Goal: Task Accomplishment & Management: Use online tool/utility

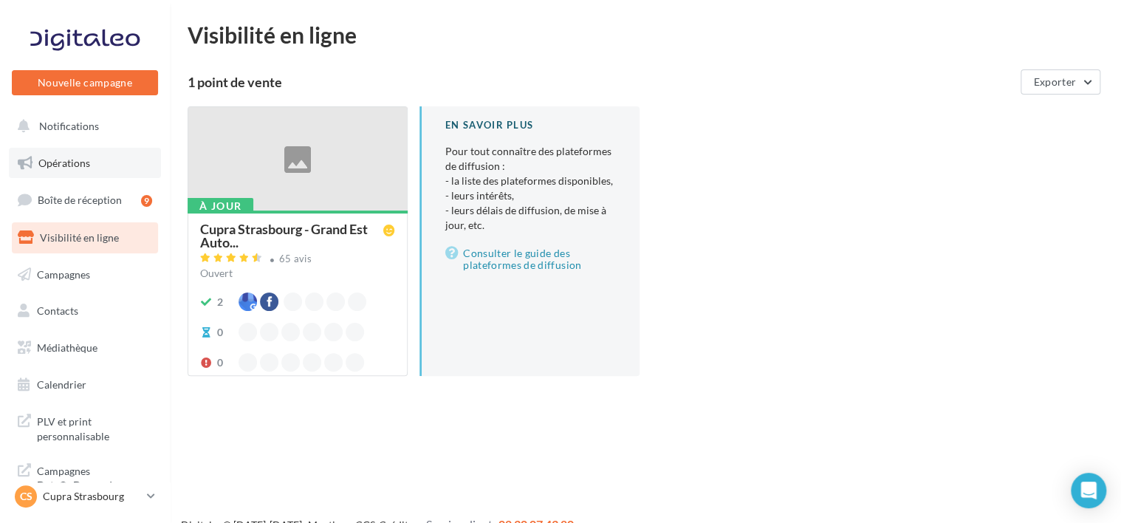
click at [108, 154] on link "Opérations" at bounding box center [85, 163] width 152 height 31
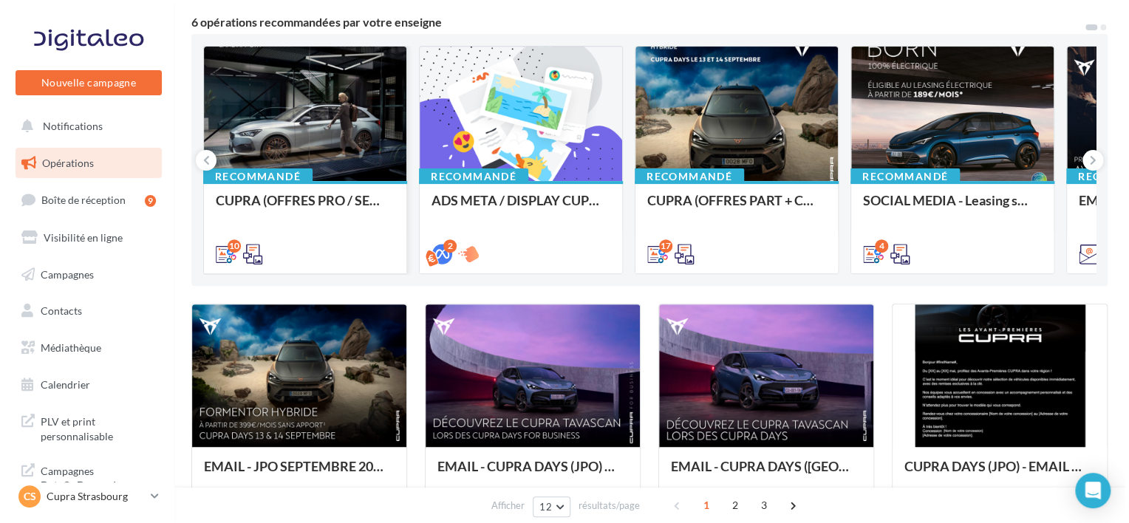
scroll to position [148, 0]
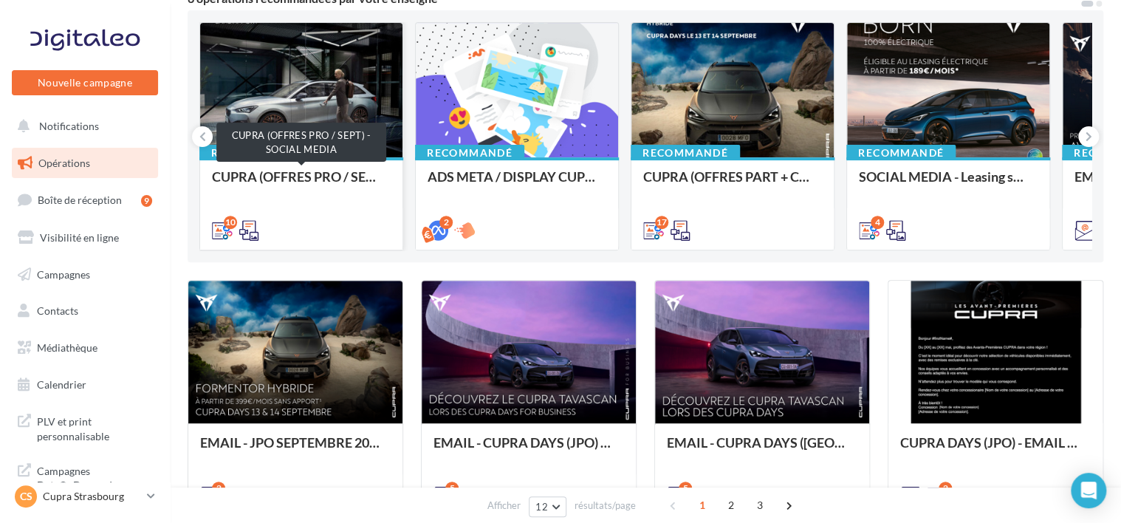
click at [290, 178] on div "CUPRA (OFFRES PRO / SEPT) - SOCIAL MEDIA" at bounding box center [301, 184] width 179 height 30
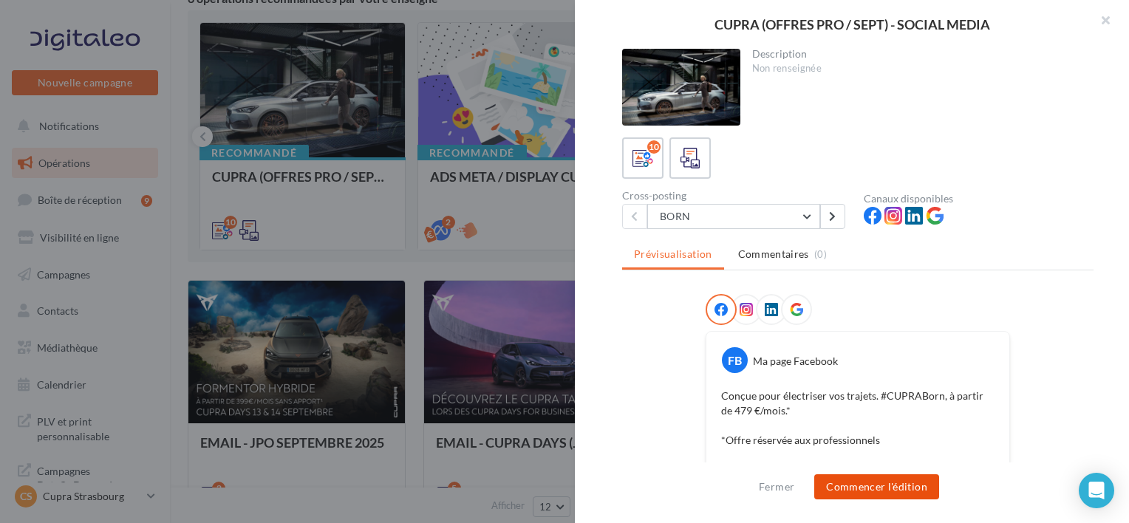
click at [895, 488] on button "Commencer l'édition" at bounding box center [876, 486] width 125 height 25
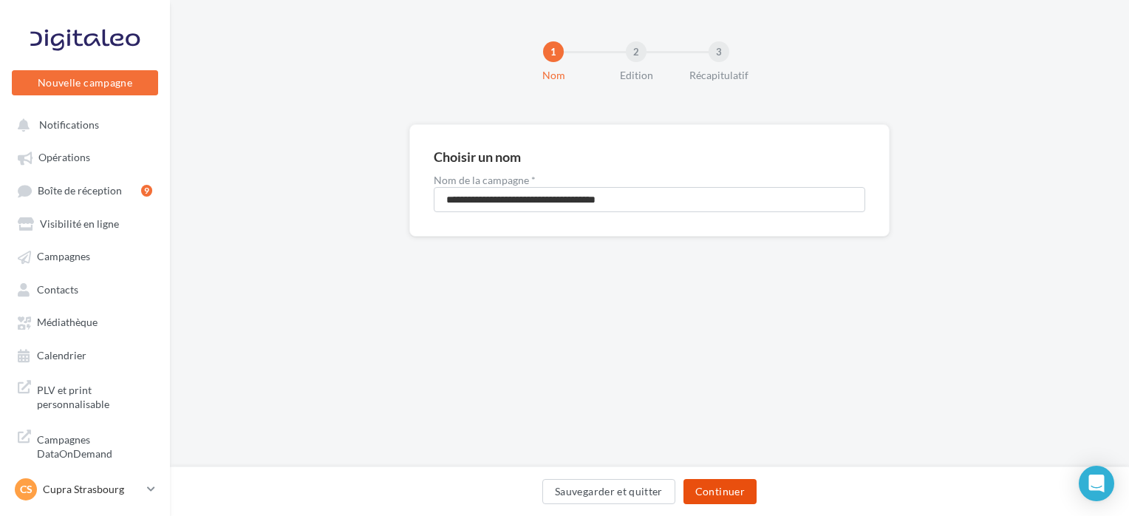
click at [708, 482] on button "Continuer" at bounding box center [719, 491] width 73 height 25
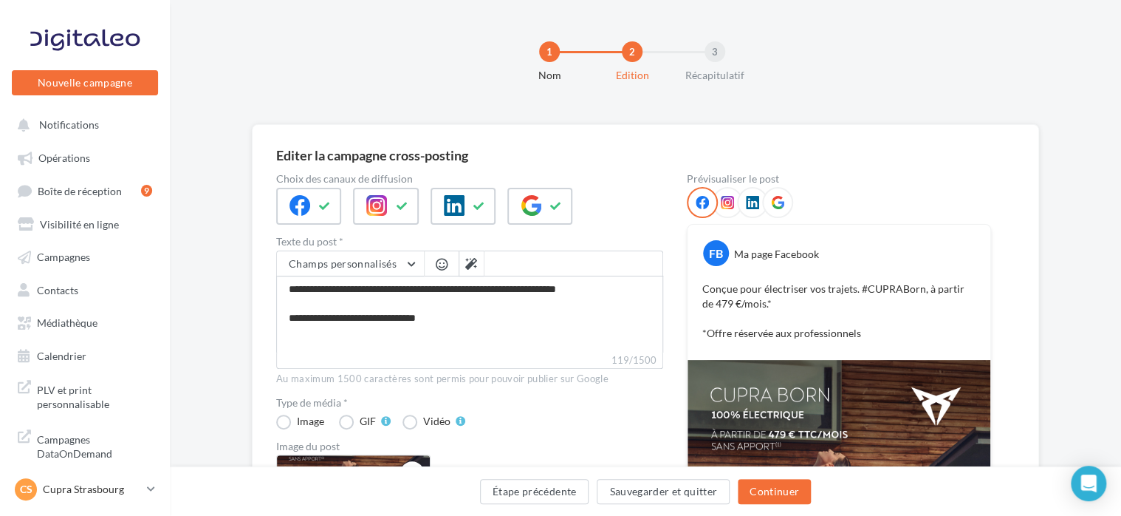
scroll to position [365, 0]
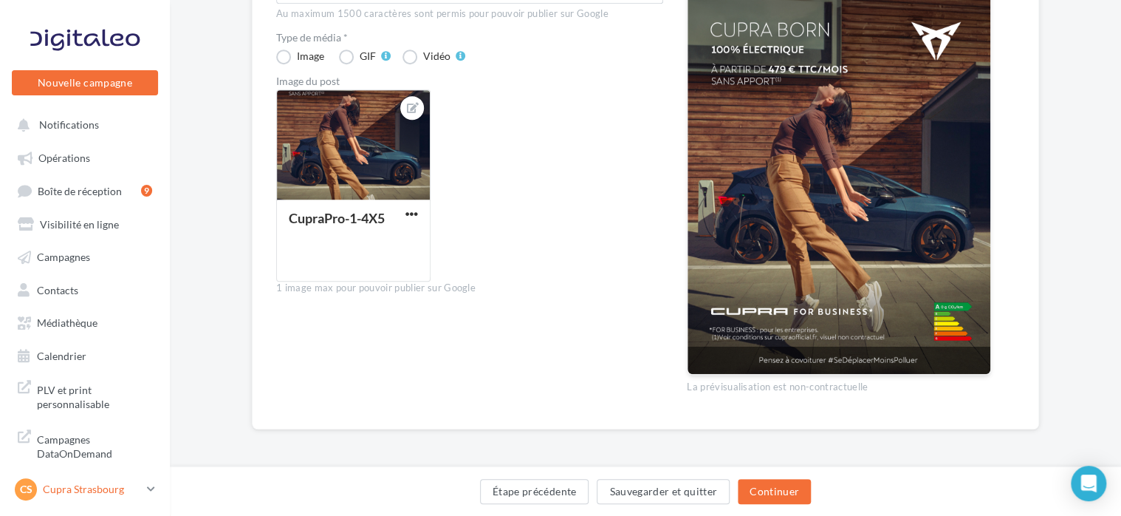
drag, startPoint x: 134, startPoint y: 488, endPoint x: 144, endPoint y: 485, distance: 10.0
click at [138, 489] on div "CS Cupra Strasbourg cupra_strasbourg" at bounding box center [78, 489] width 126 height 22
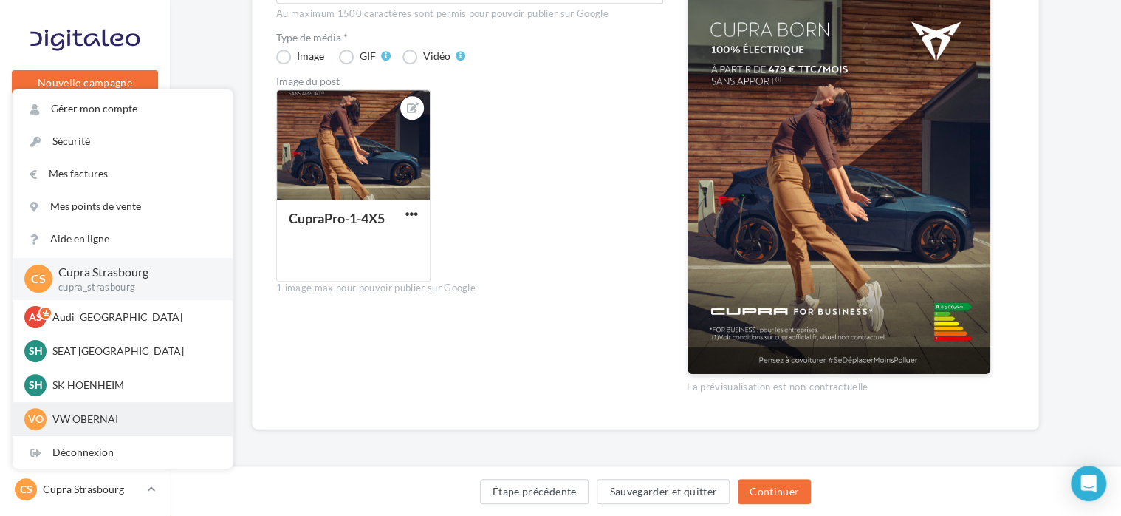
click at [138, 426] on p "VW OBERNAI" at bounding box center [133, 418] width 163 height 15
